Goal: Browse casually

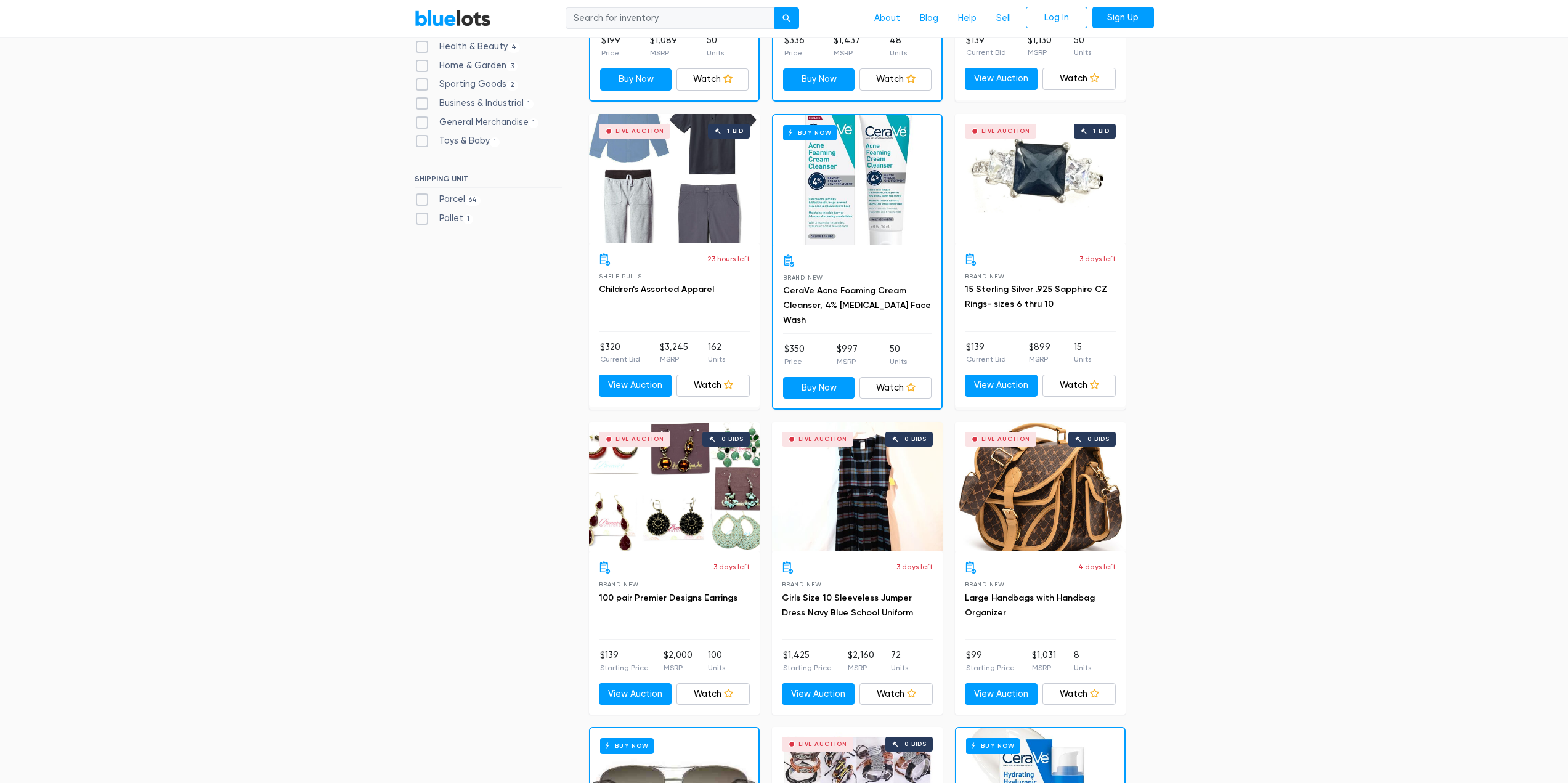
scroll to position [616, 0]
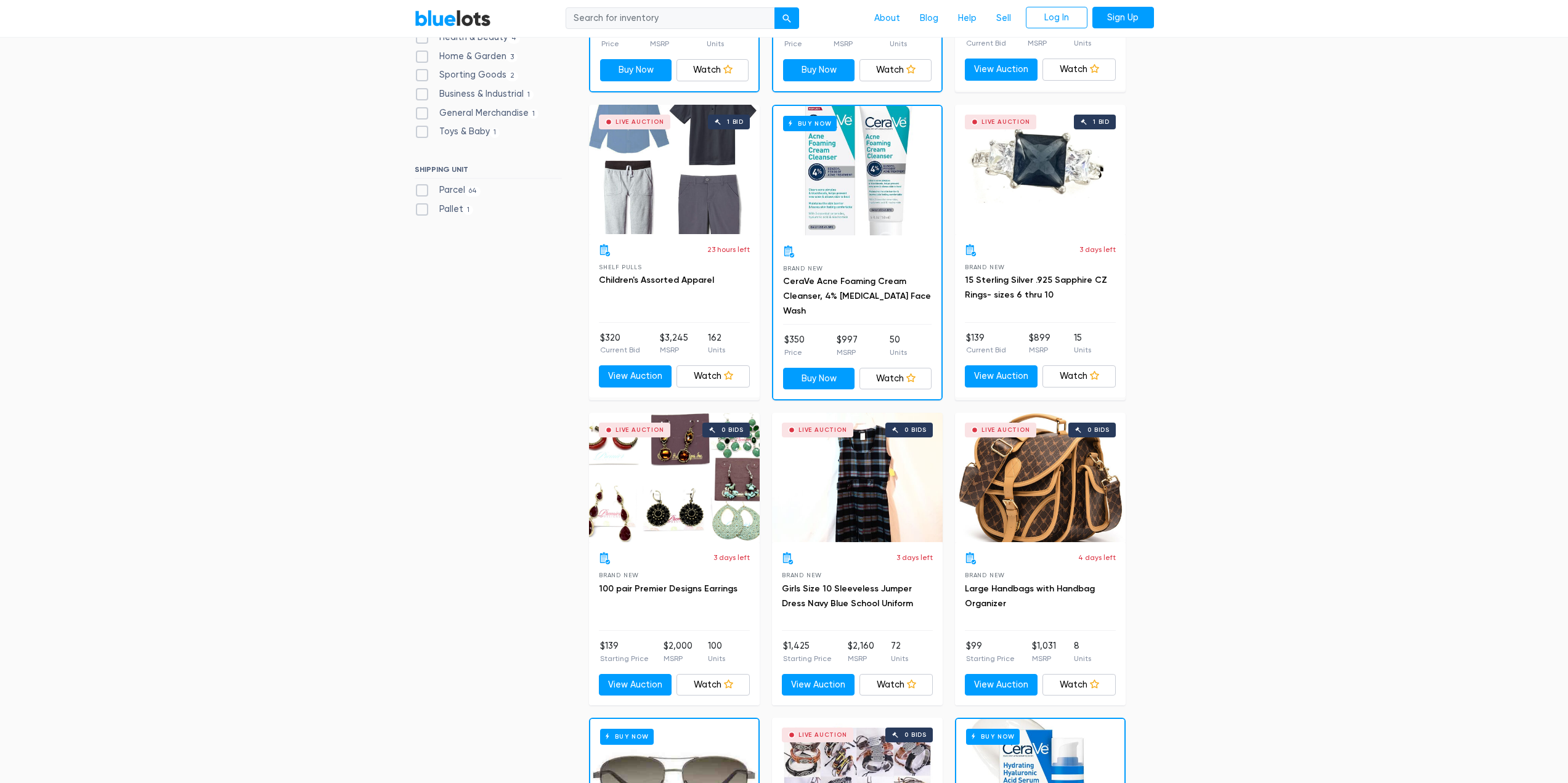
click at [1053, 496] on div "Live Auction 0 bids" at bounding box center [1039, 477] width 171 height 129
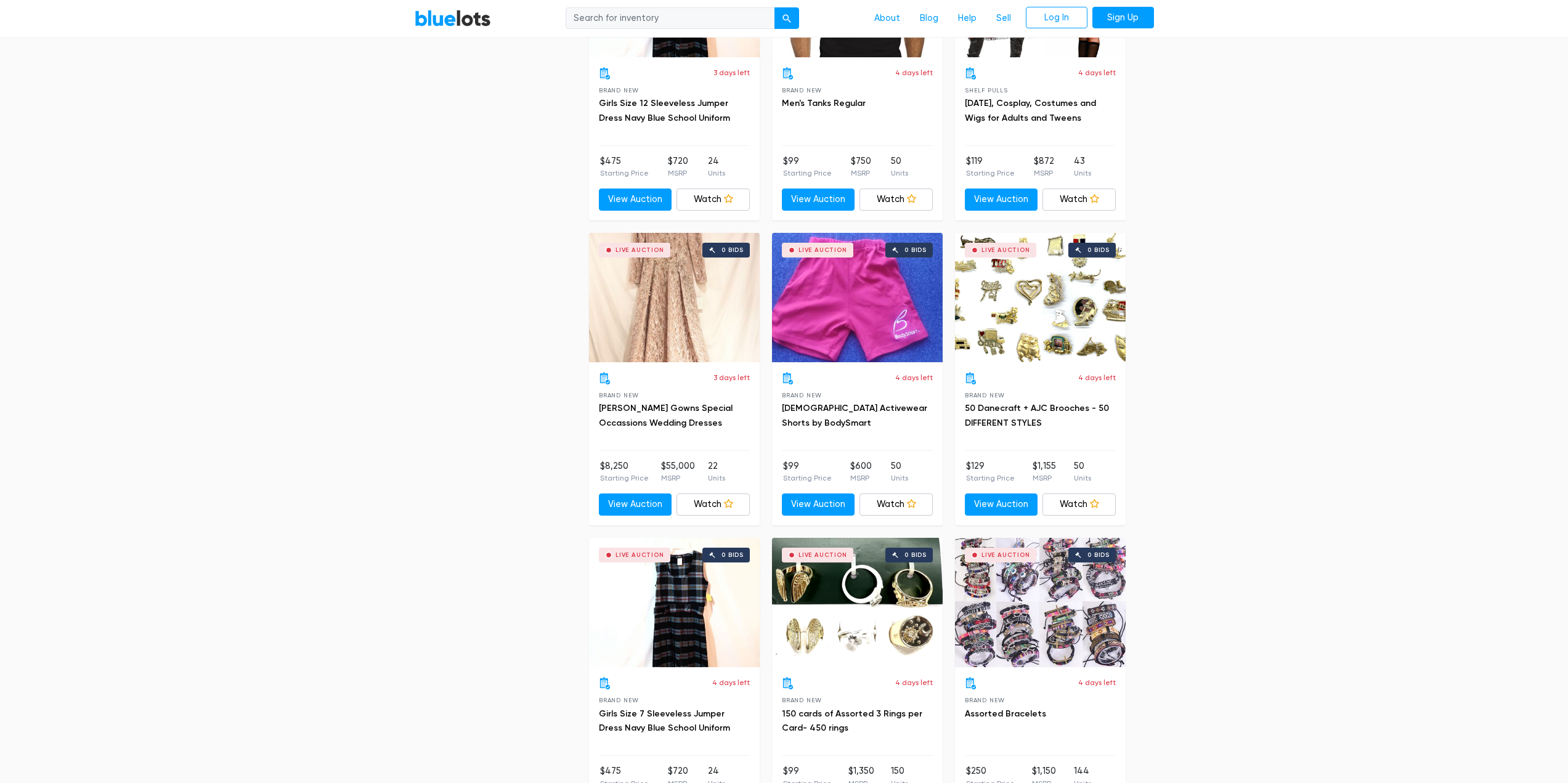
scroll to position [2958, 0]
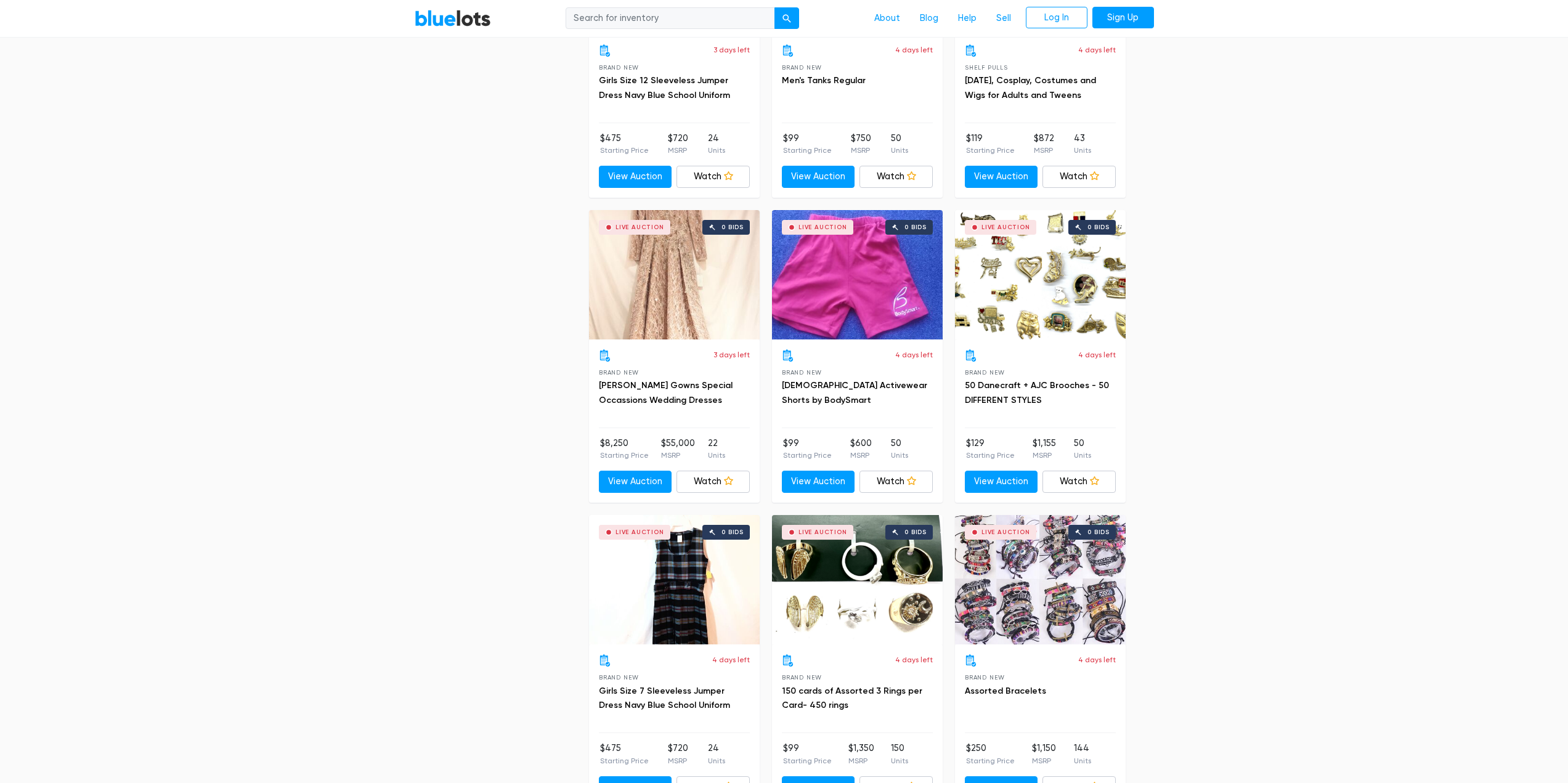
click at [673, 308] on div "Live Auction 0 bids" at bounding box center [674, 275] width 171 height 129
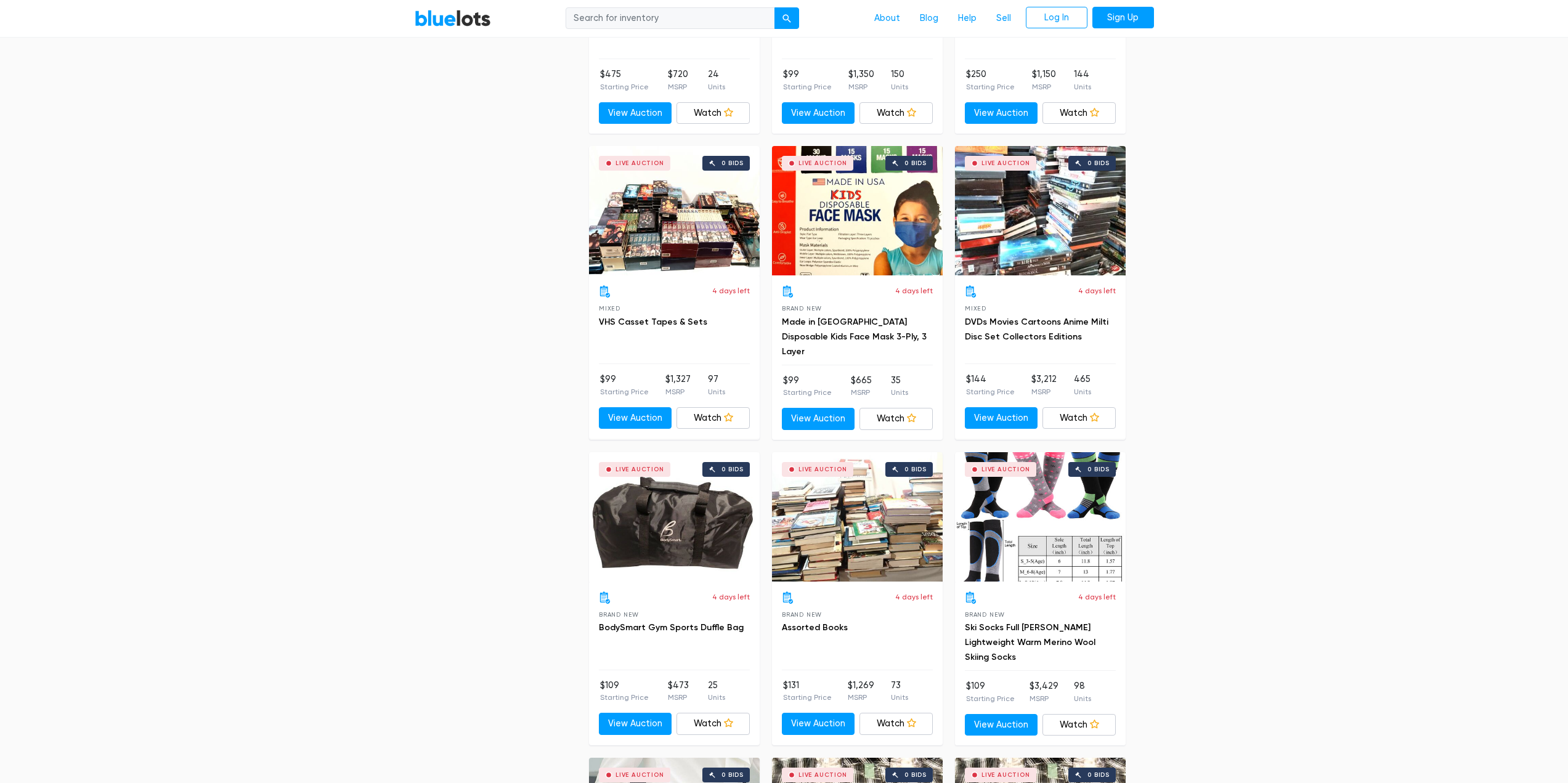
scroll to position [3698, 0]
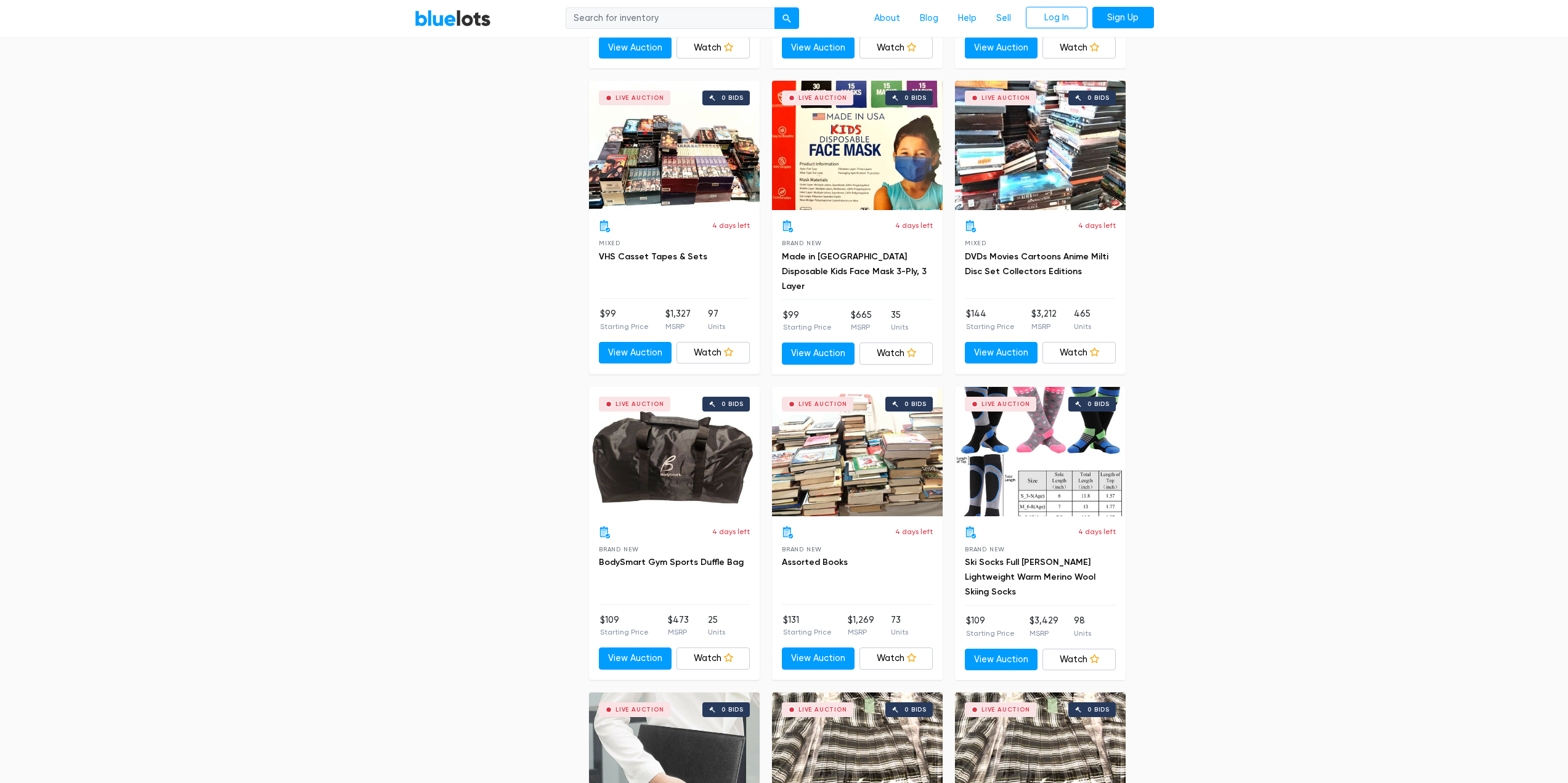
click at [1070, 457] on div "Live Auction 0 bids" at bounding box center [1039, 452] width 171 height 129
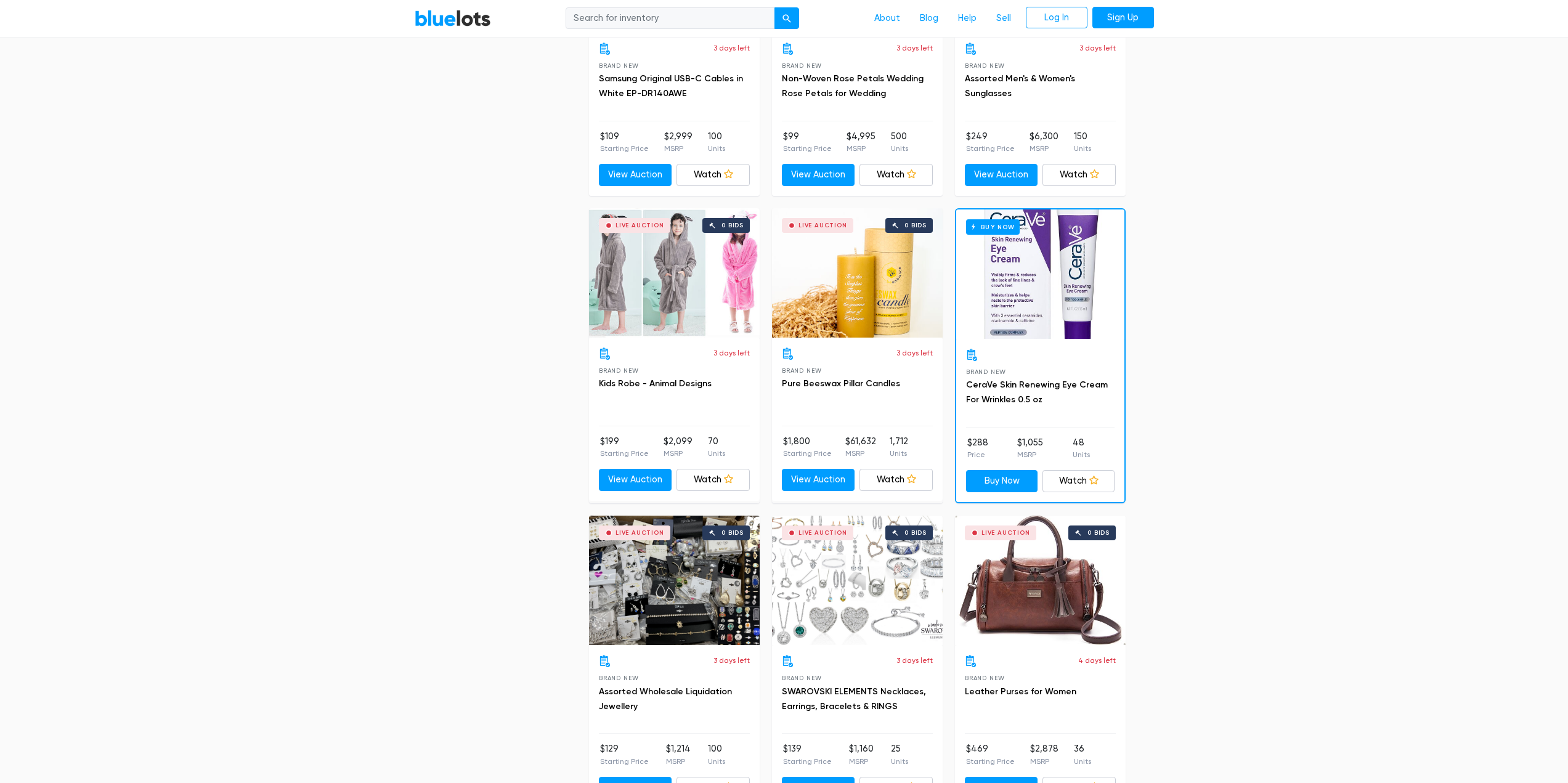
scroll to position [4807, 0]
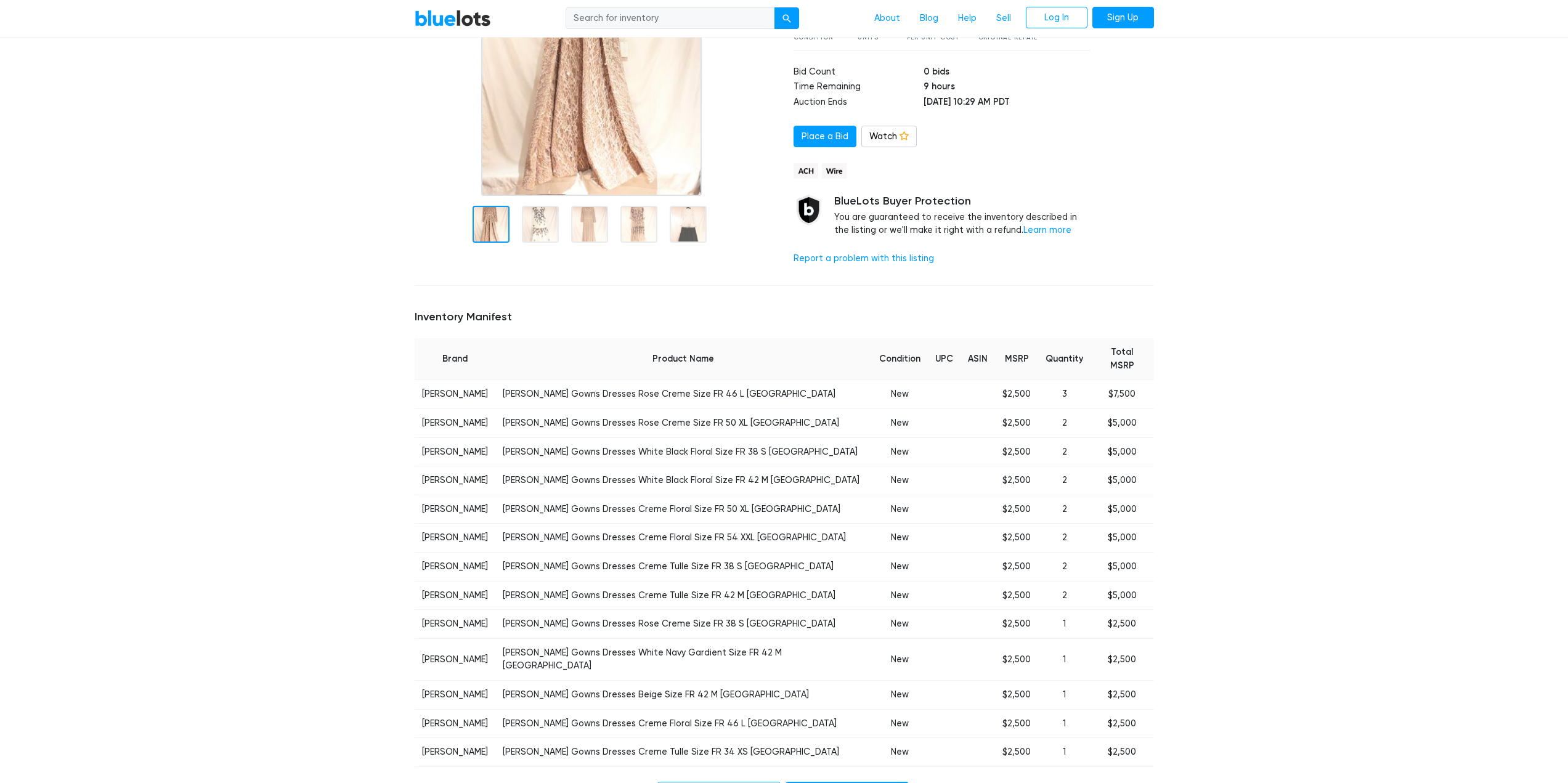
scroll to position [246, 0]
